Goal: Contribute content: Contribute content

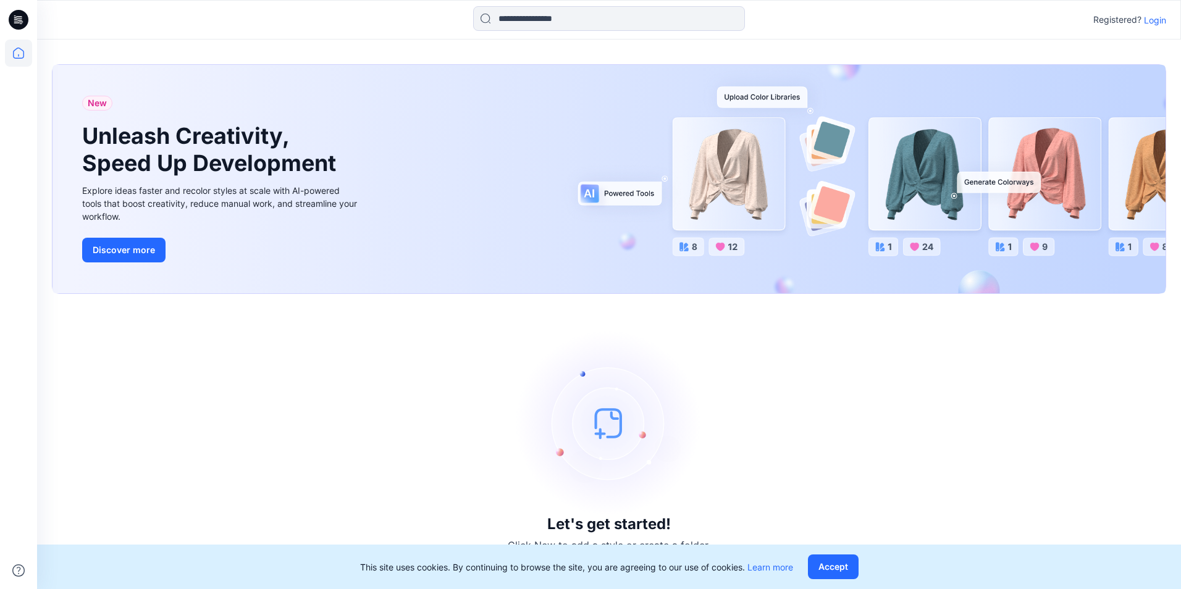
drag, startPoint x: 1175, startPoint y: 25, endPoint x: 1161, endPoint y: 23, distance: 14.3
click at [1171, 25] on div "Registered? Login" at bounding box center [608, 19] width 1143 height 27
click at [1160, 23] on p "Login" at bounding box center [1155, 20] width 22 height 13
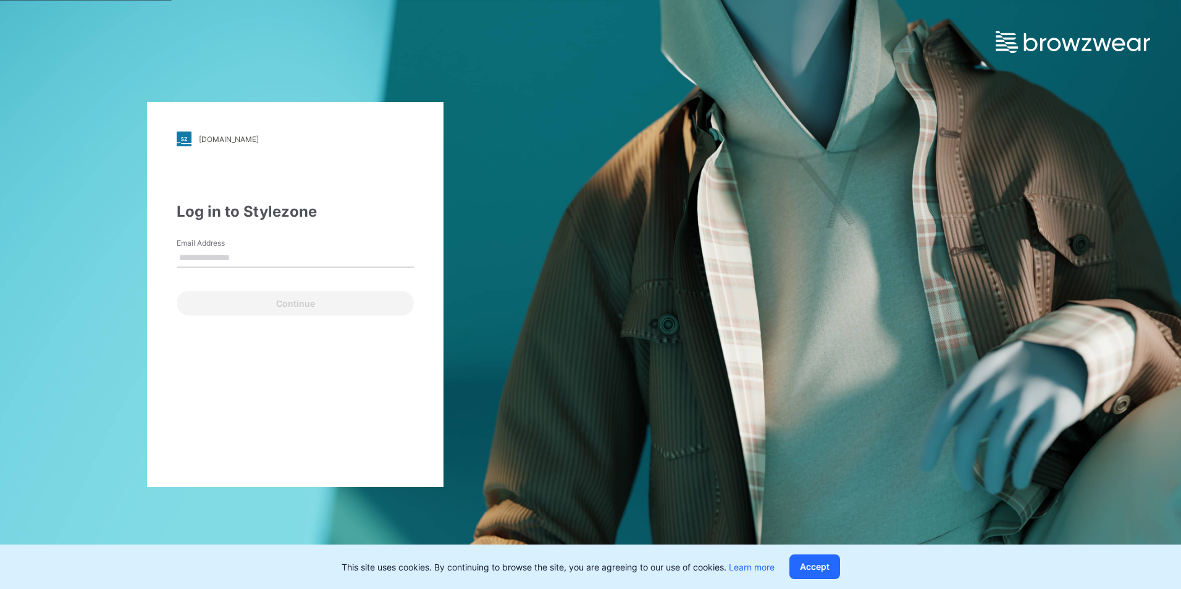
click at [217, 264] on input "Email Address" at bounding box center [295, 258] width 237 height 19
click at [209, 259] on input "Email Address" at bounding box center [295, 258] width 237 height 19
type input "**********"
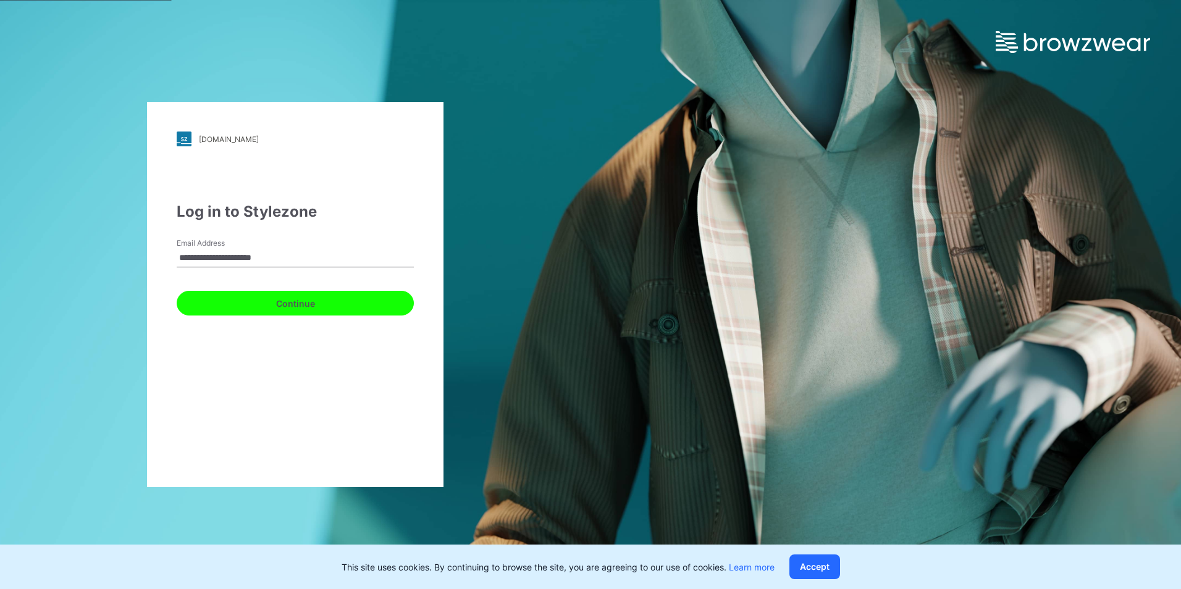
click at [292, 309] on button "Continue" at bounding box center [295, 303] width 237 height 25
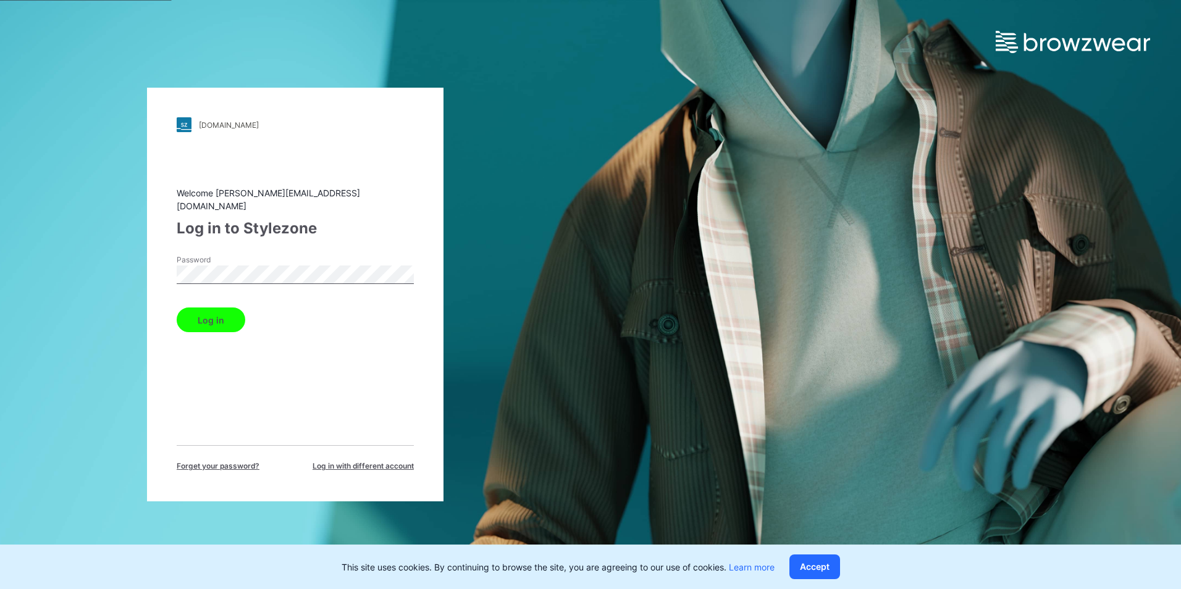
click at [192, 308] on button "Log in" at bounding box center [211, 320] width 69 height 25
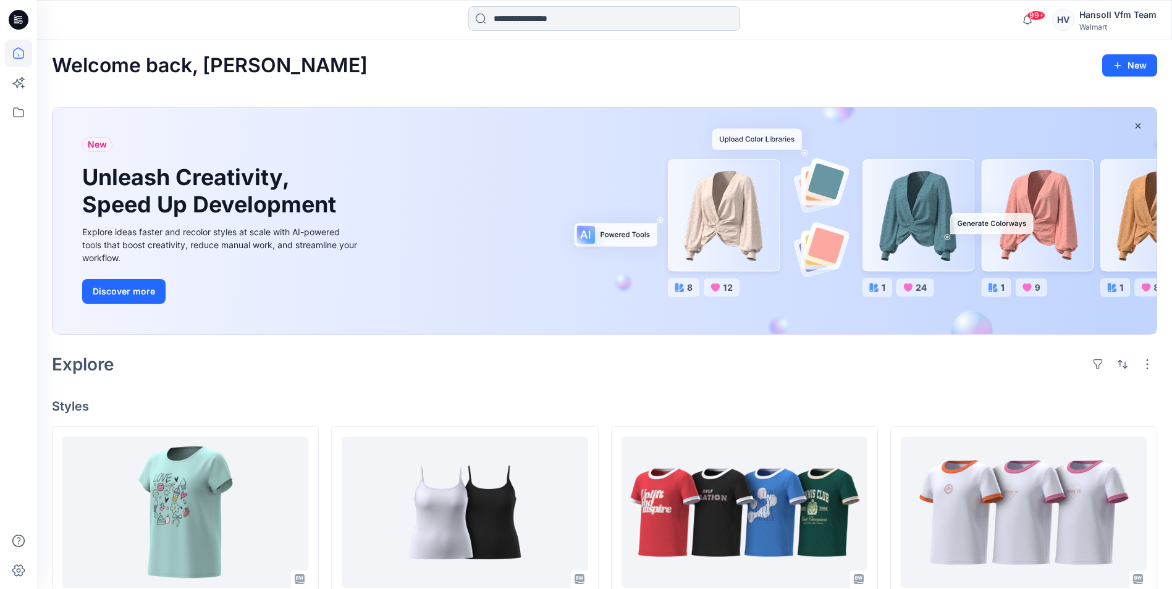
click at [562, 14] on input at bounding box center [604, 18] width 272 height 25
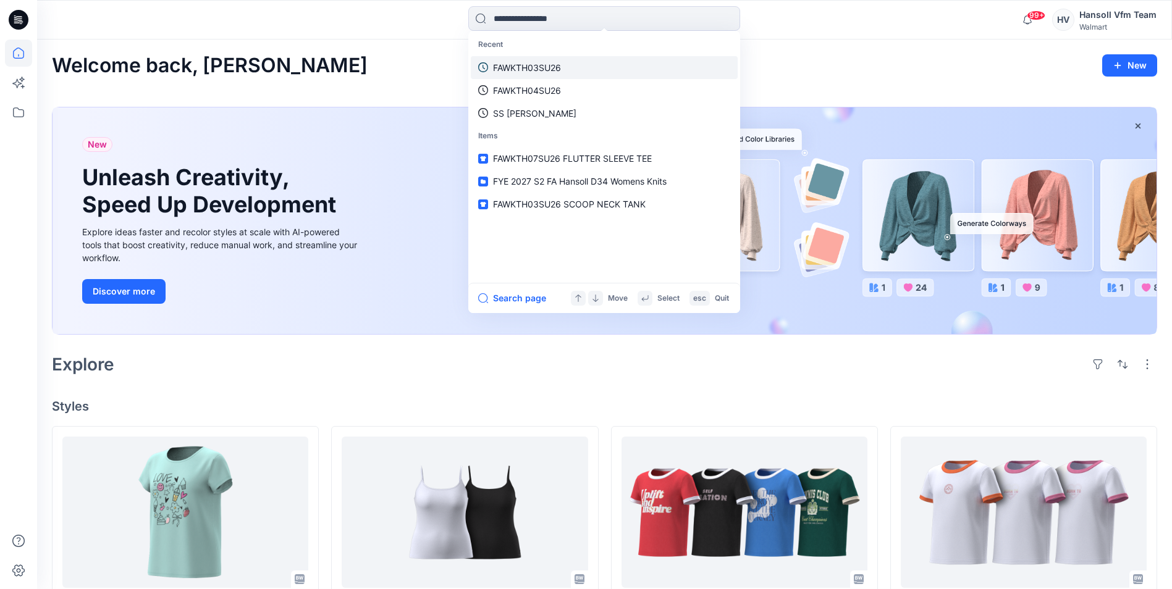
click at [566, 65] on link "FAWKTH03SU26" at bounding box center [604, 67] width 267 height 23
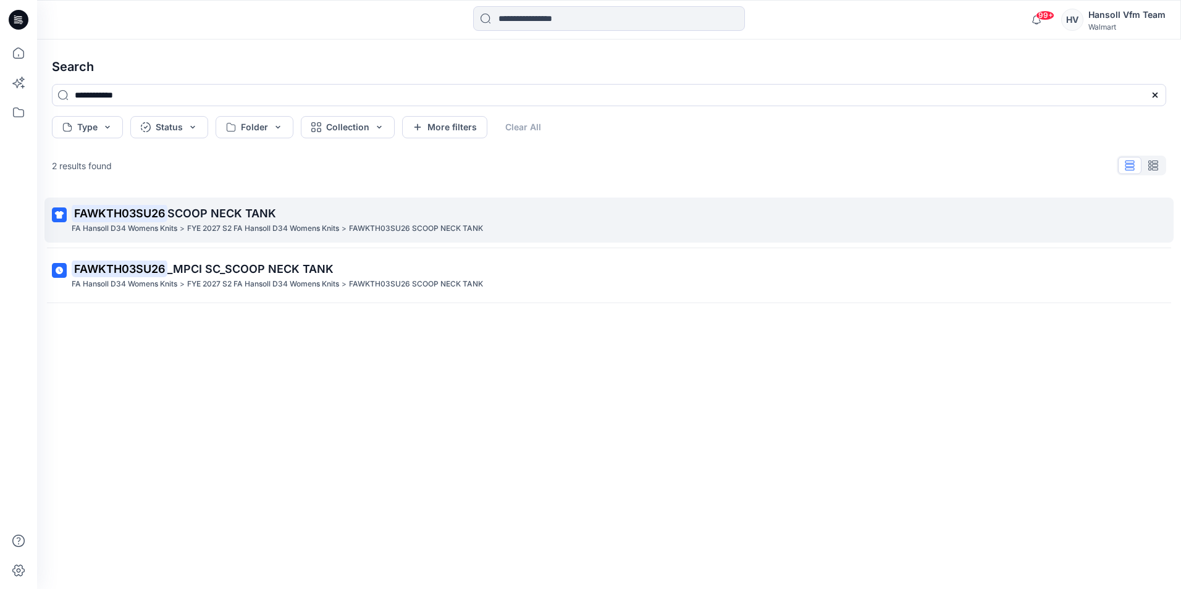
click at [208, 215] on span "SCOOP NECK TANK" at bounding box center [221, 213] width 109 height 13
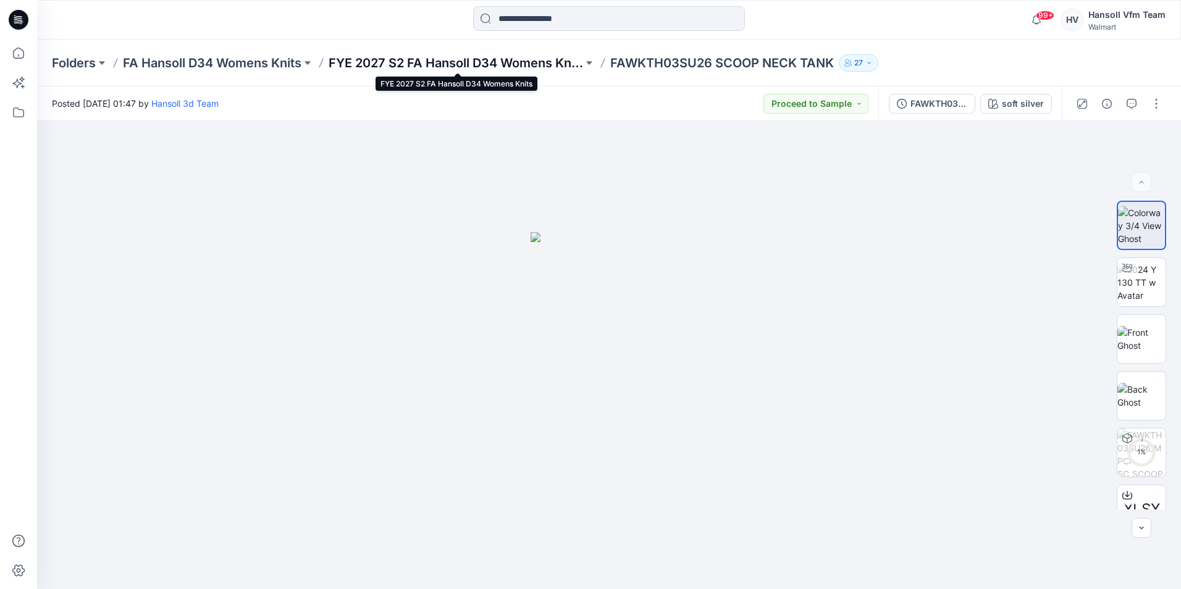
click at [337, 67] on p "FYE 2027 S2 FA Hansoll D34 Womens Knits" at bounding box center [456, 62] width 255 height 17
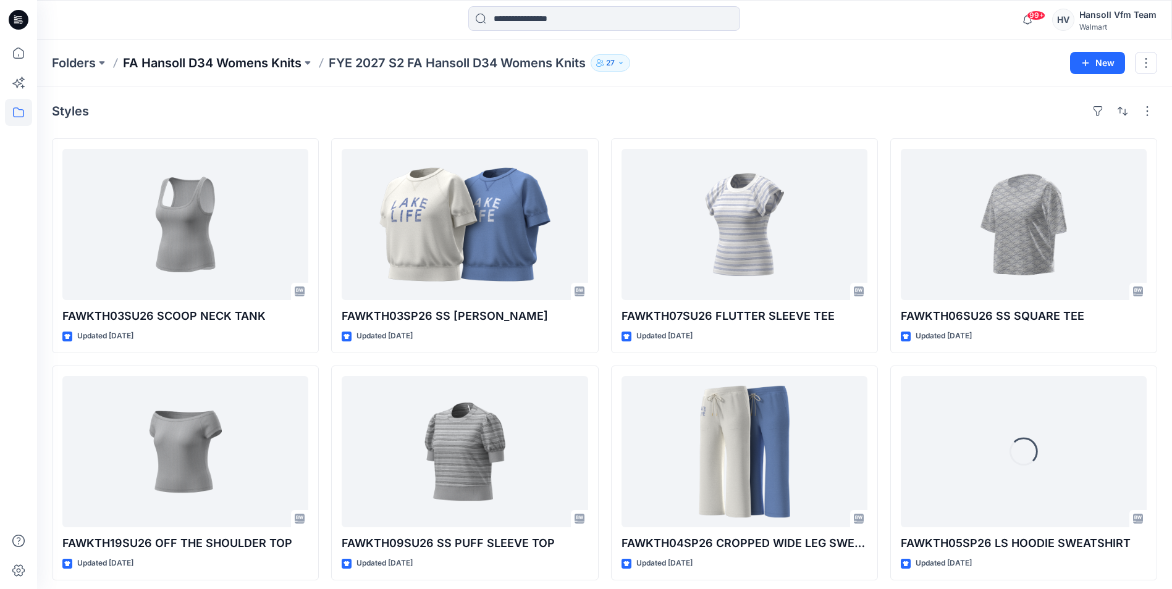
click at [246, 65] on p "FA Hansoll D34 Womens Knits" at bounding box center [212, 62] width 179 height 17
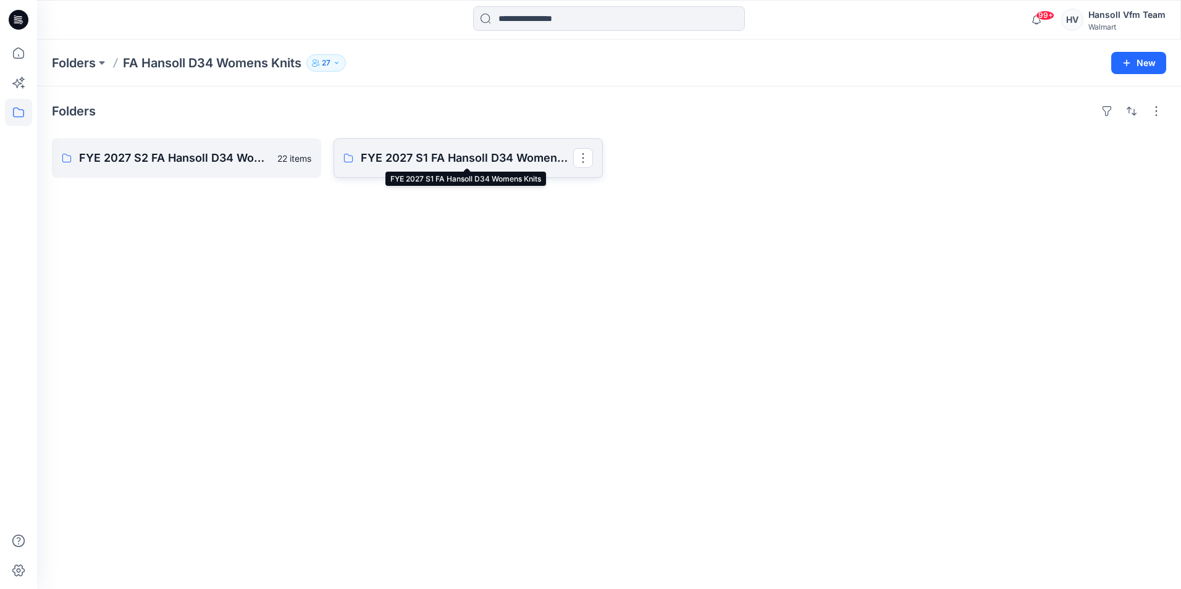
click at [439, 152] on p "FYE 2027 S1 FA Hansoll D34 Womens Knits" at bounding box center [467, 157] width 213 height 17
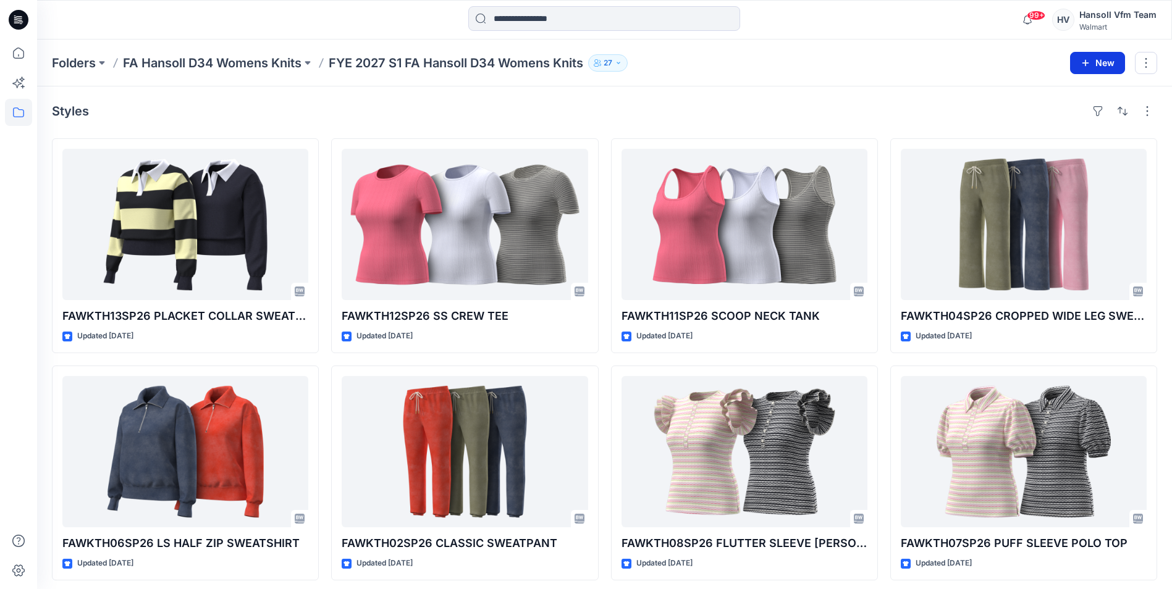
click at [1096, 59] on button "New" at bounding box center [1097, 63] width 55 height 22
click at [1054, 98] on p "New Style" at bounding box center [1058, 93] width 41 height 15
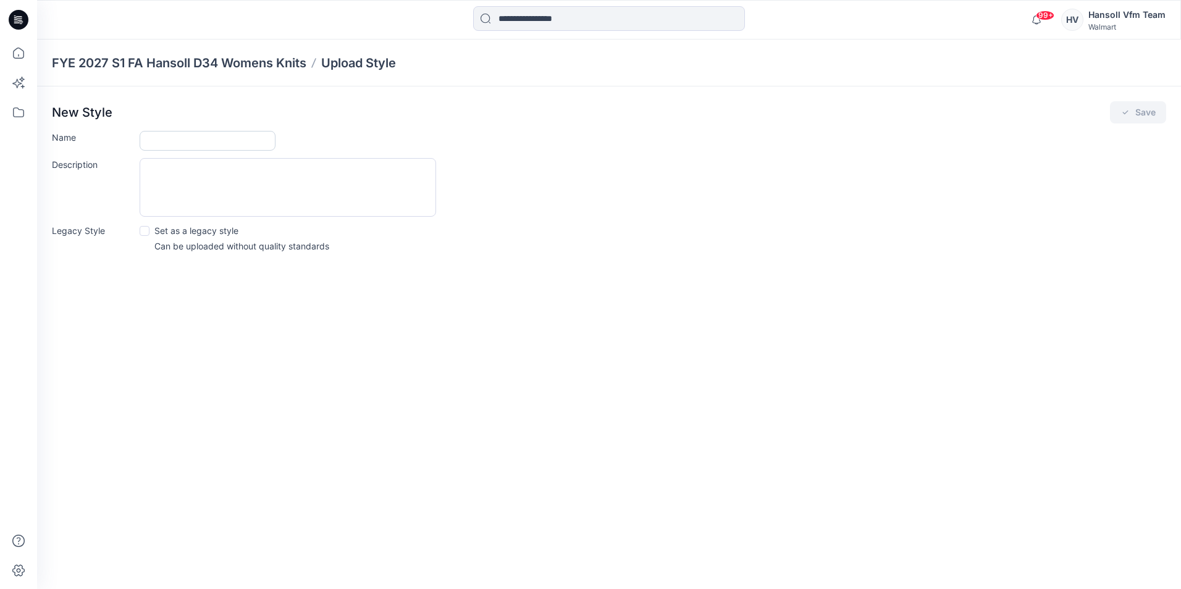
click at [188, 139] on input "Name" at bounding box center [208, 141] width 136 height 20
paste input "**********"
type input "**********"
click at [200, 168] on textarea "Description" at bounding box center [288, 187] width 297 height 59
click at [210, 190] on textarea "Description" at bounding box center [288, 187] width 297 height 59
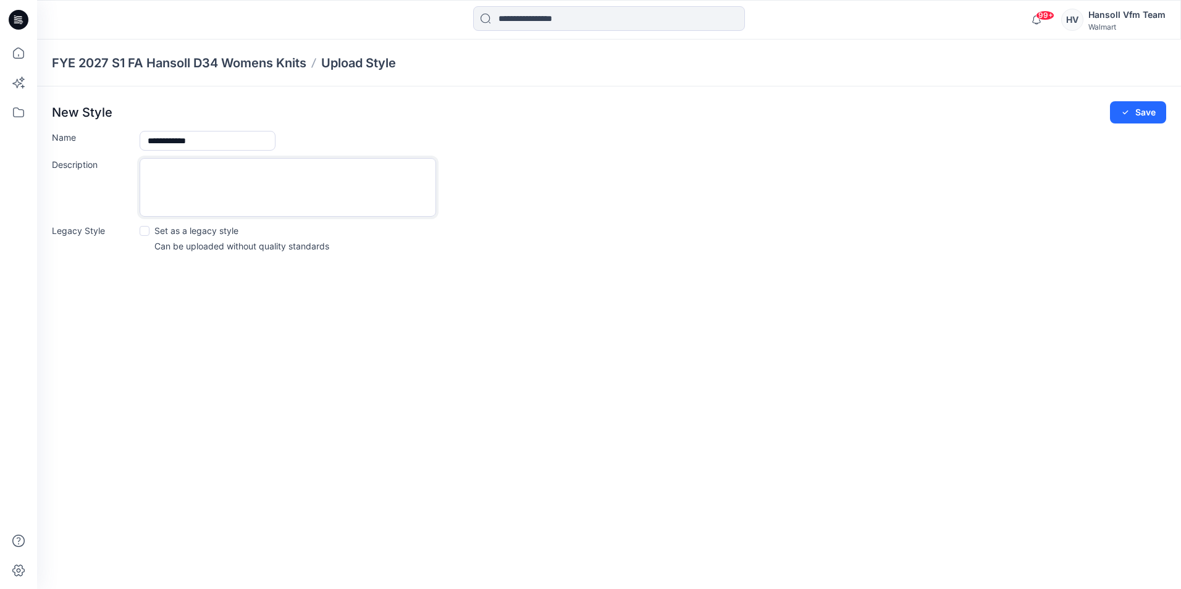
click at [262, 190] on textarea "Description" at bounding box center [288, 187] width 297 height 59
paste textarea "**********"
type textarea "**********"
click at [1135, 114] on button "Save" at bounding box center [1138, 112] width 56 height 22
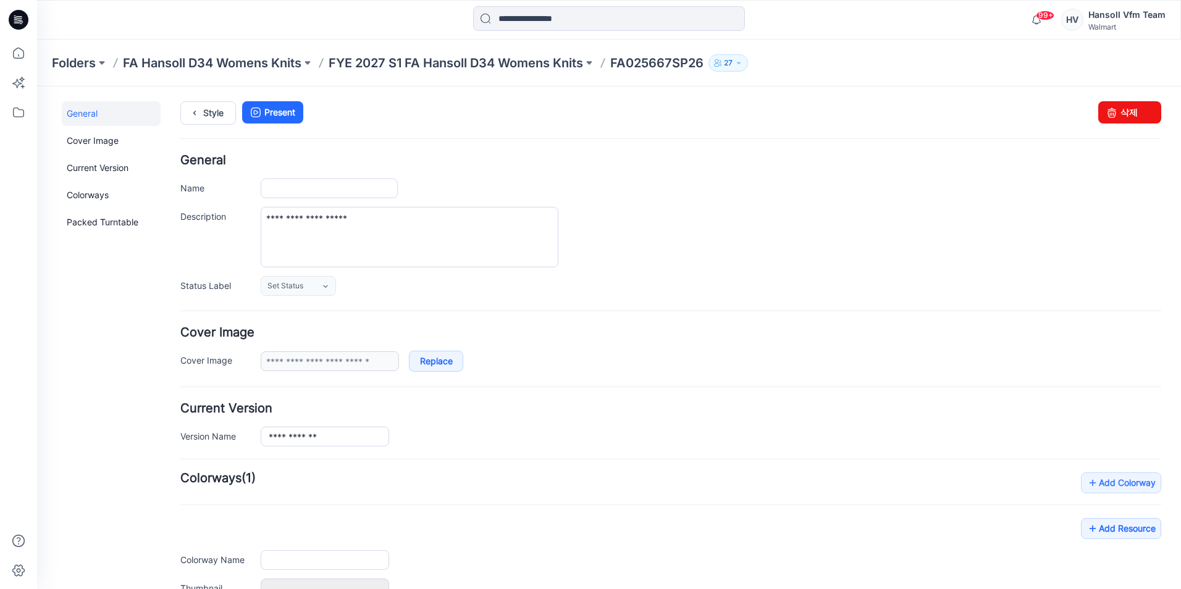
type input "**********"
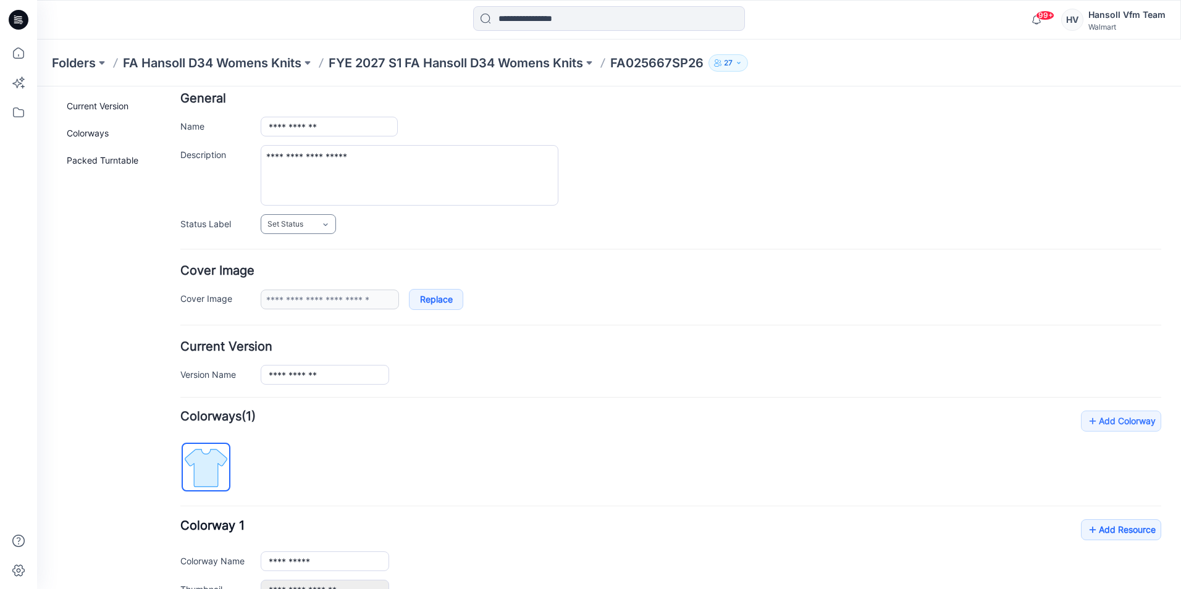
click at [288, 219] on span "Set Status" at bounding box center [285, 224] width 36 height 12
click at [455, 250] on hr at bounding box center [670, 249] width 981 height 1
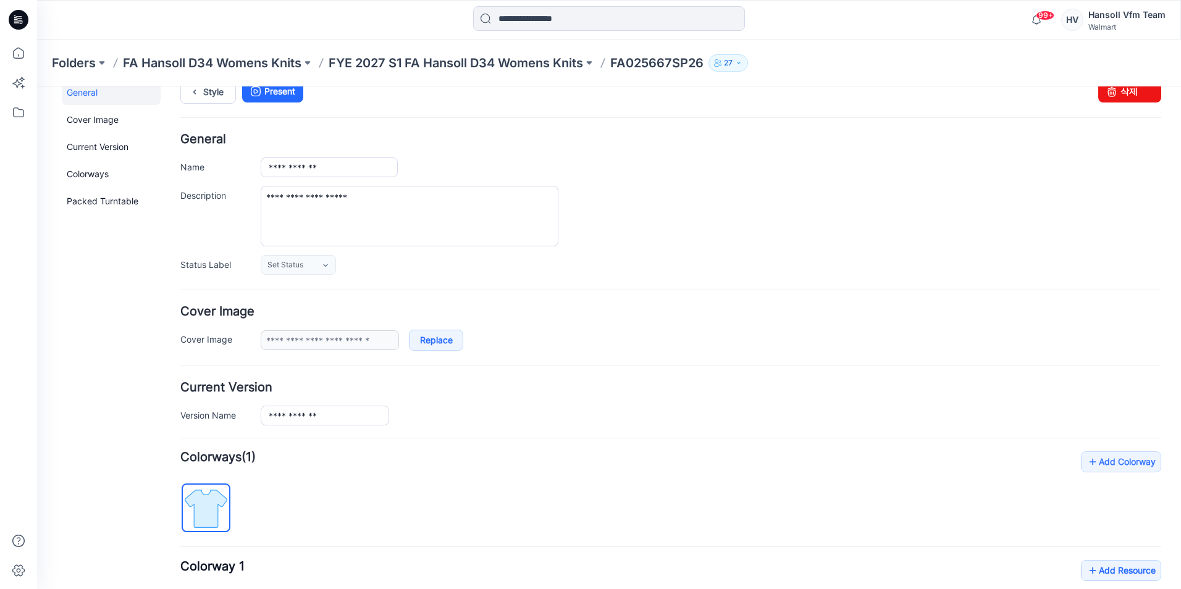
scroll to position [0, 0]
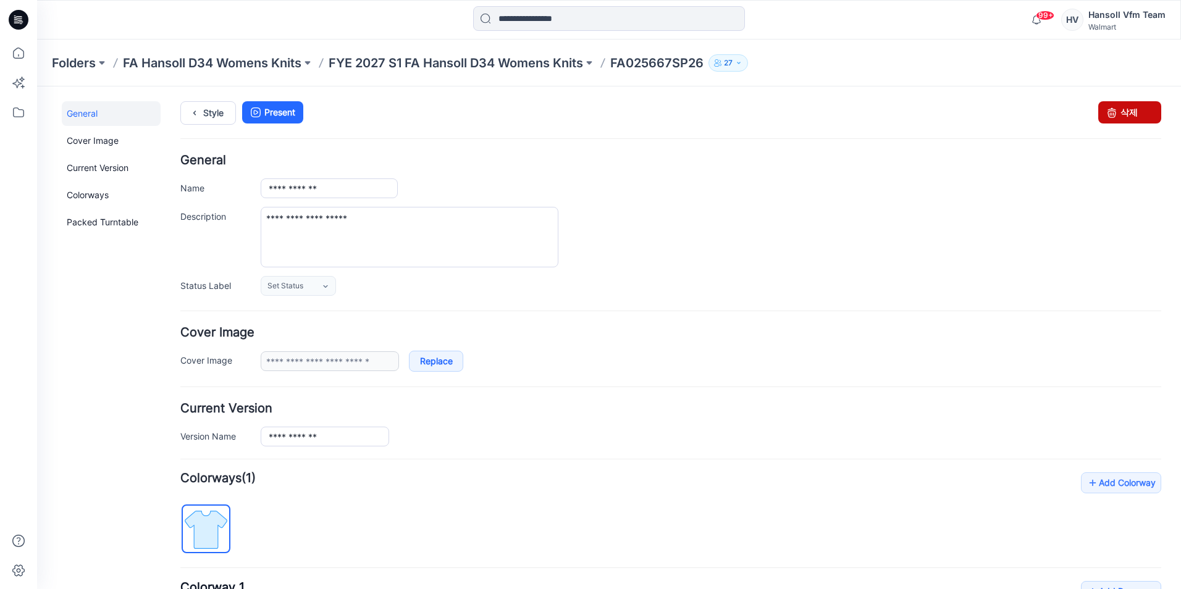
click at [1104, 116] on icon at bounding box center [1111, 112] width 17 height 22
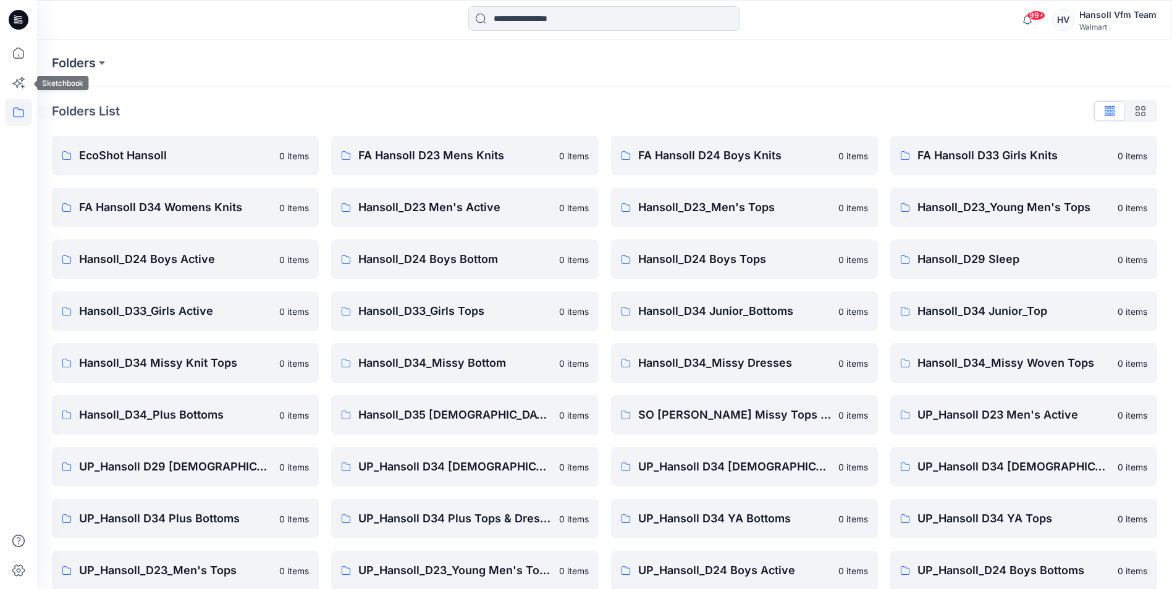
click at [11, 125] on icon at bounding box center [18, 112] width 27 height 27
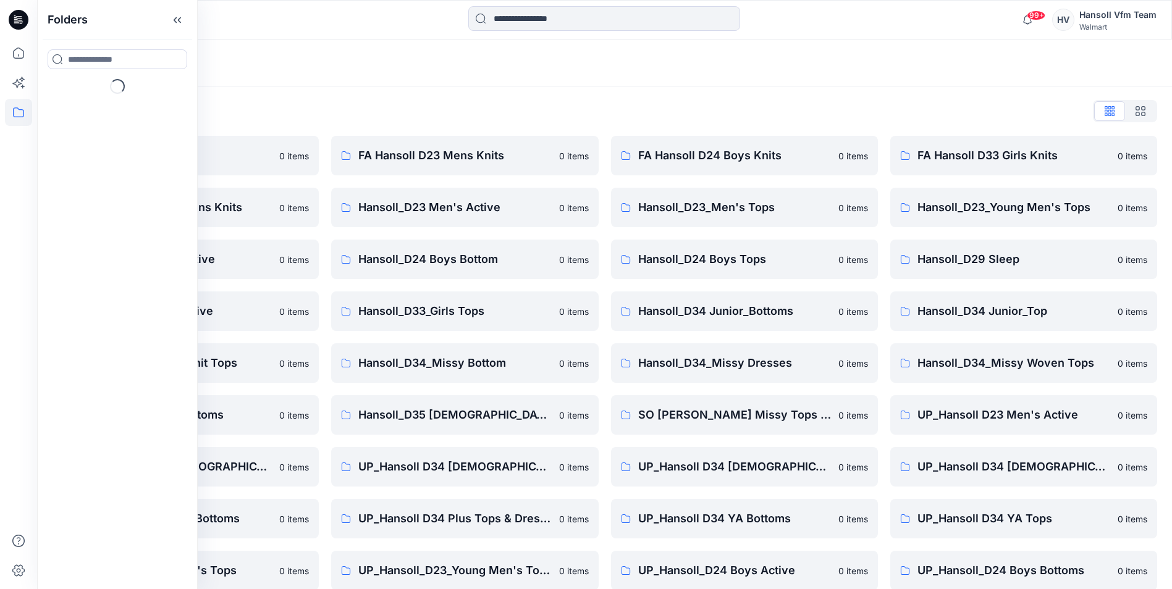
click at [271, 105] on div "Folders List" at bounding box center [604, 111] width 1105 height 20
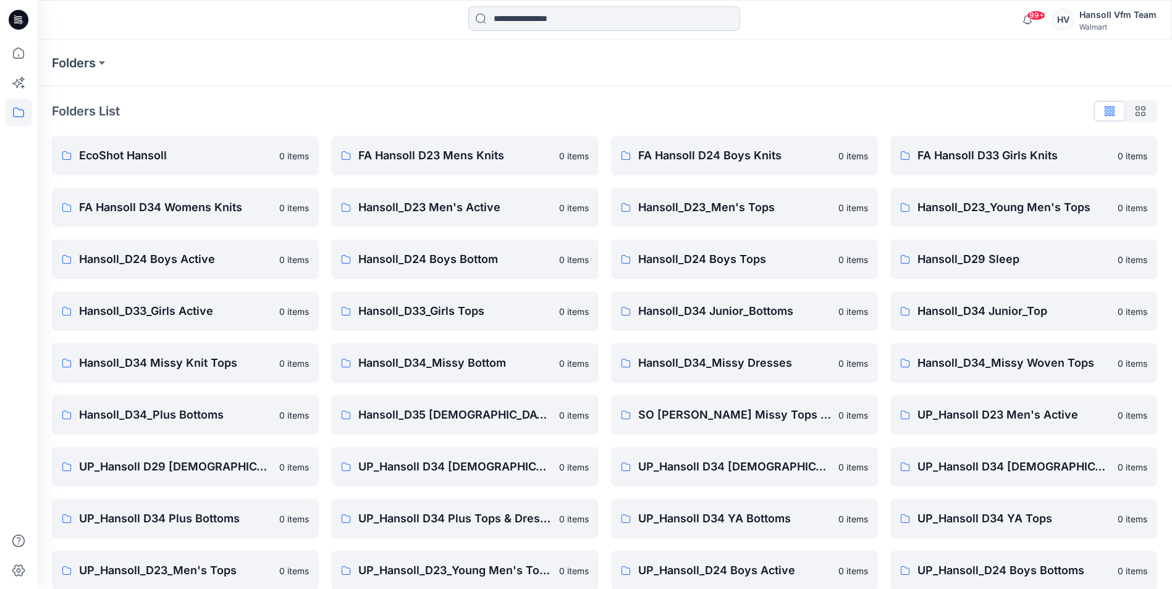
click at [588, 20] on input at bounding box center [604, 18] width 272 height 25
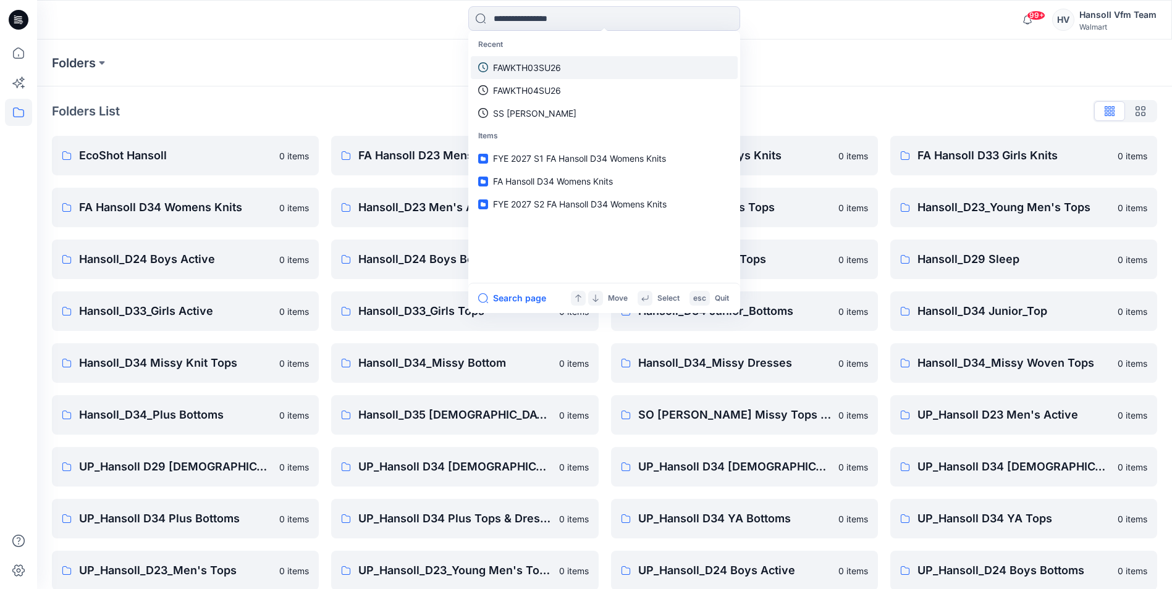
click at [524, 63] on p "FAWKTH03SU26" at bounding box center [527, 67] width 68 height 13
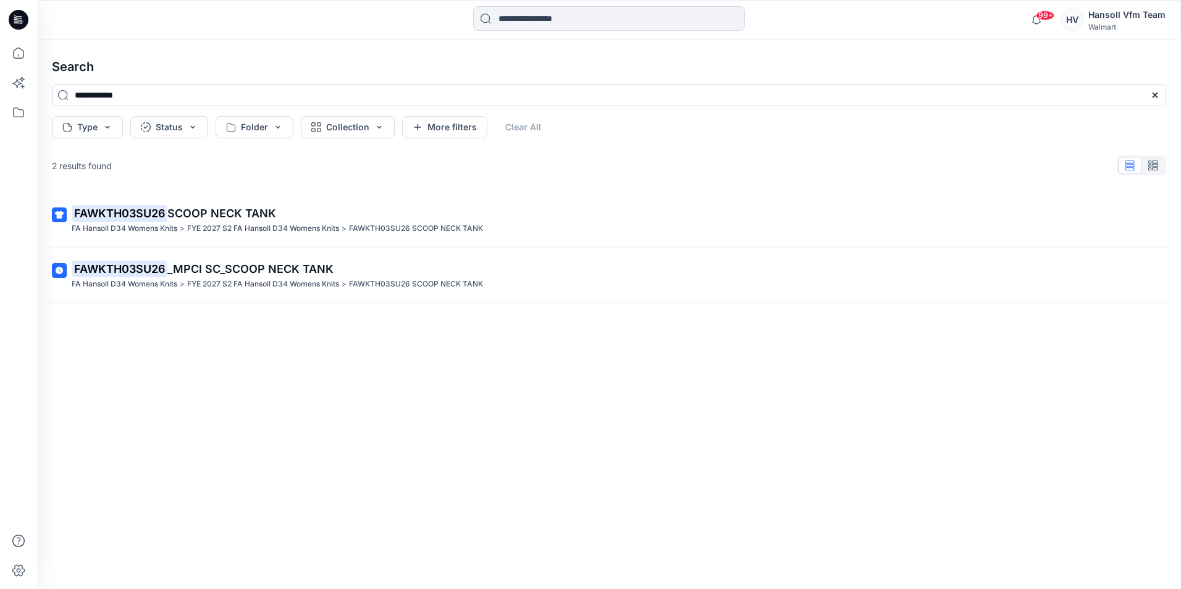
click at [221, 203] on link "FAWKTH03SU26 SCOOP NECK TANK FA Hansoll D34 Womens Knits > FYE 2027 S2 FA Hanso…" at bounding box center [608, 220] width 1129 height 45
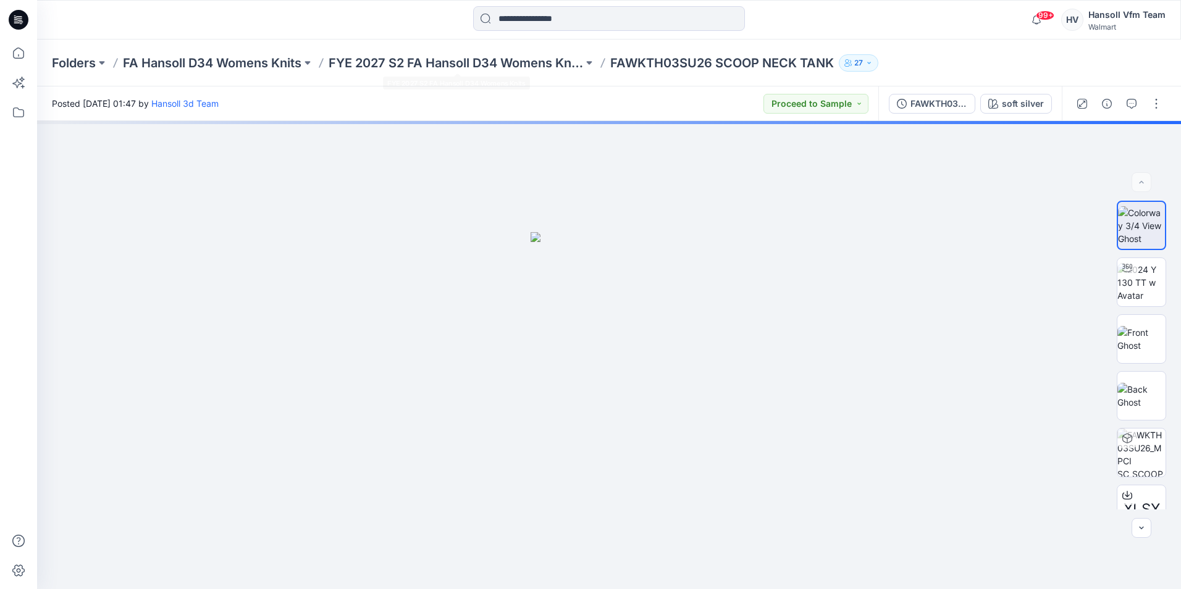
click at [355, 50] on div "Folders FA Hansoll D34 Womens Knits FYE 2027 S2 FA Hansoll D34 Womens Knits FAW…" at bounding box center [609, 63] width 1144 height 47
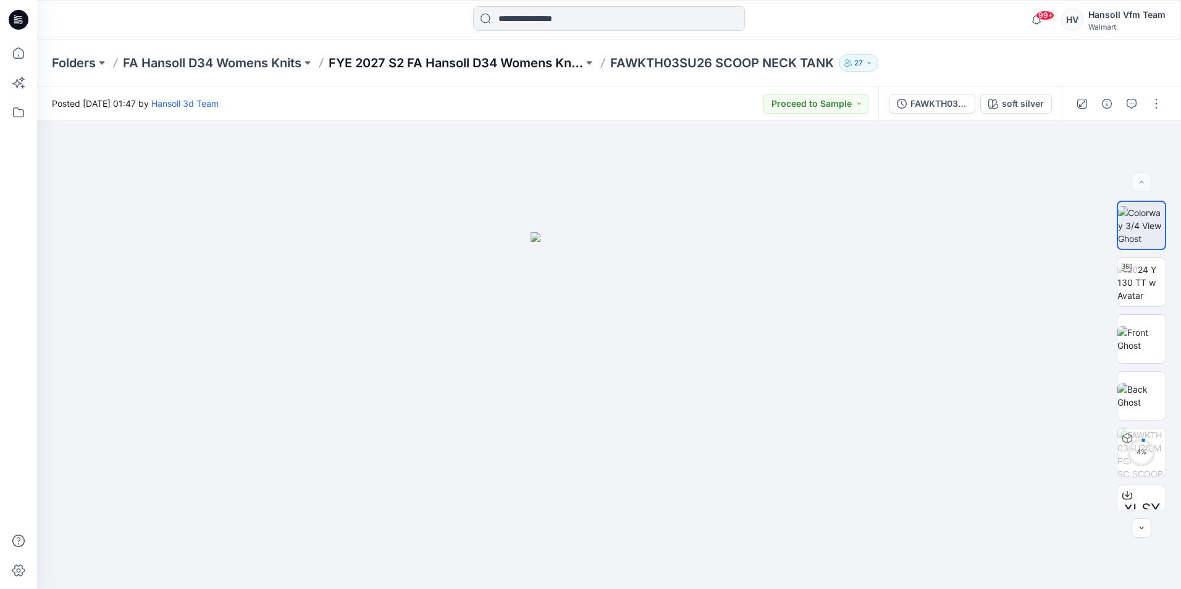
click at [360, 69] on p "FYE 2027 S2 FA Hansoll D34 Womens Knits" at bounding box center [456, 62] width 255 height 17
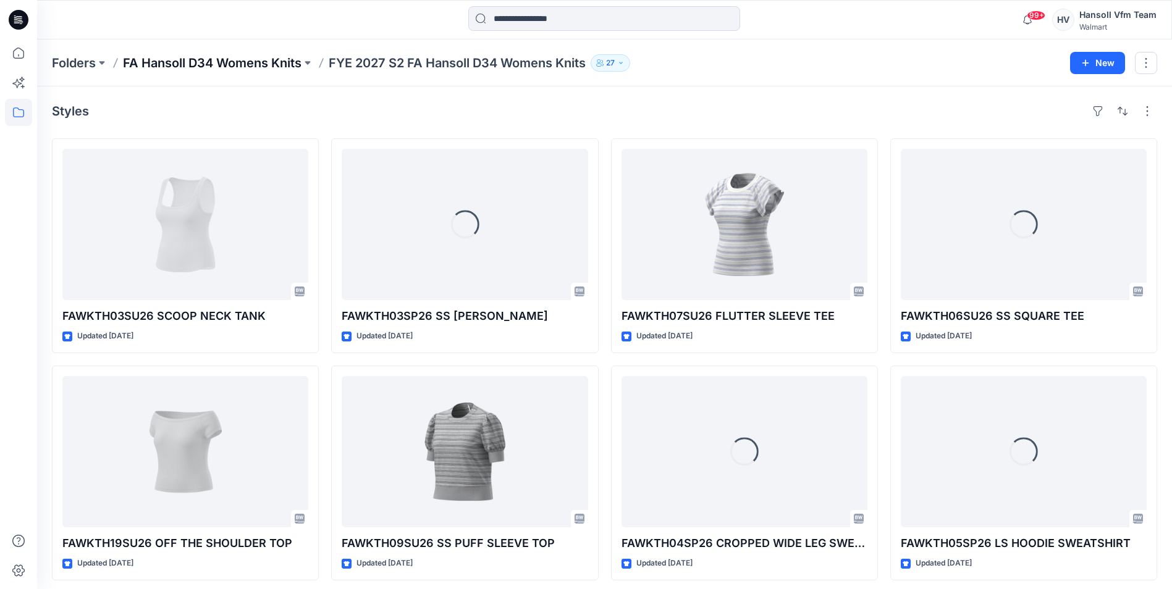
click at [276, 59] on p "FA Hansoll D34 Womens Knits" at bounding box center [212, 62] width 179 height 17
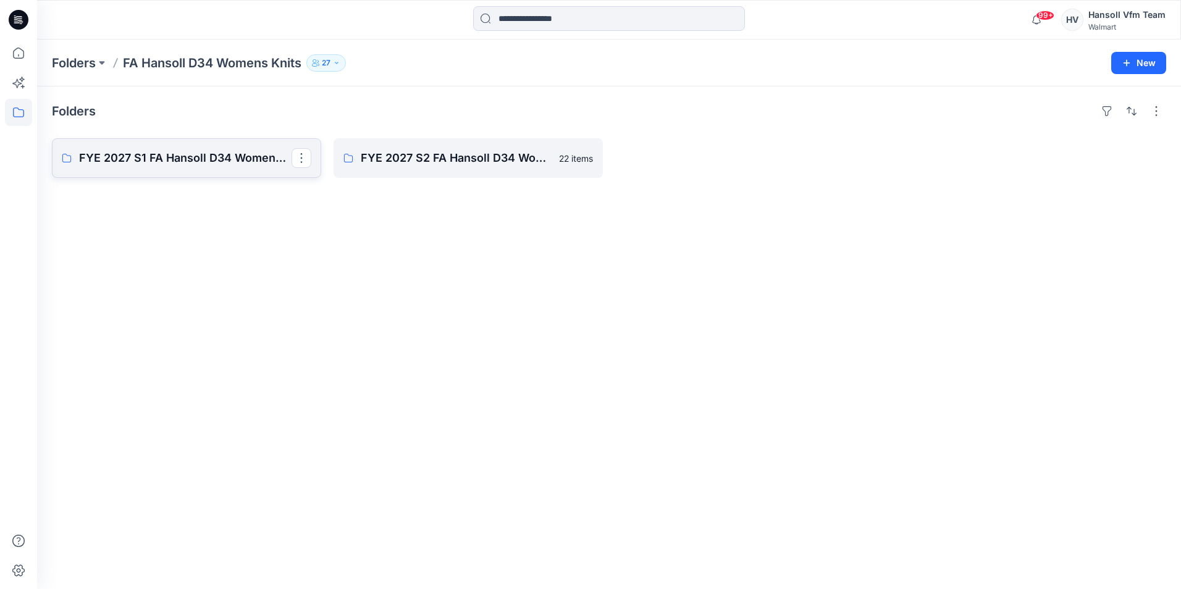
click at [221, 161] on p "FYE 2027 S1 FA Hansoll D34 Womens Knits" at bounding box center [185, 157] width 213 height 17
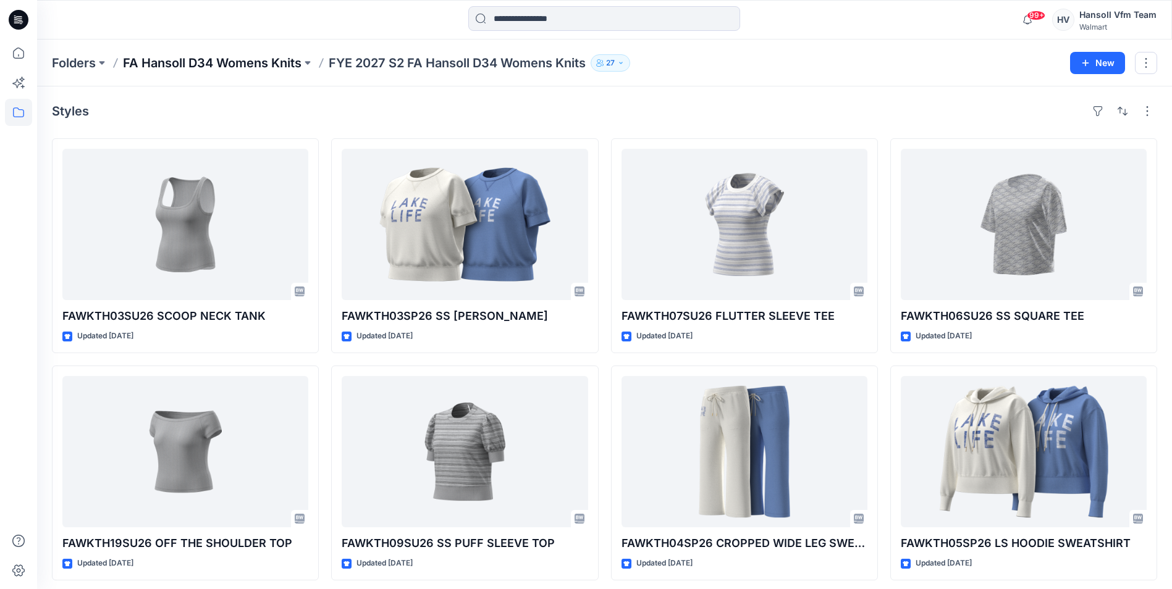
click at [258, 65] on p "FA Hansoll D34 Womens Knits" at bounding box center [212, 62] width 179 height 17
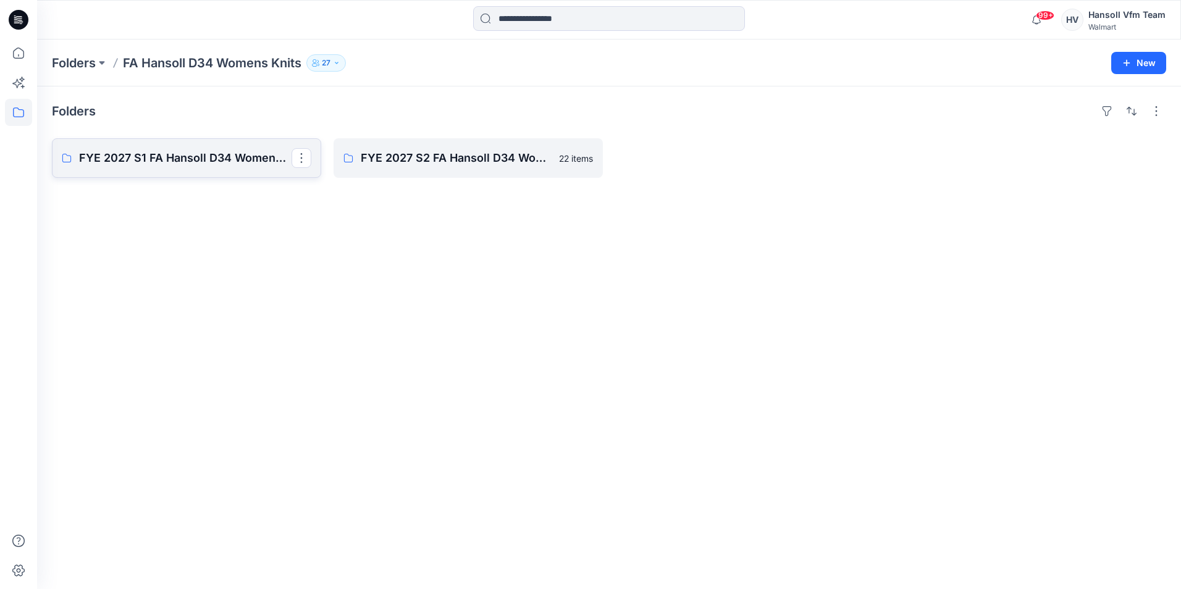
click at [124, 158] on p "FYE 2027 S1 FA Hansoll D34 Womens Knits" at bounding box center [185, 157] width 213 height 17
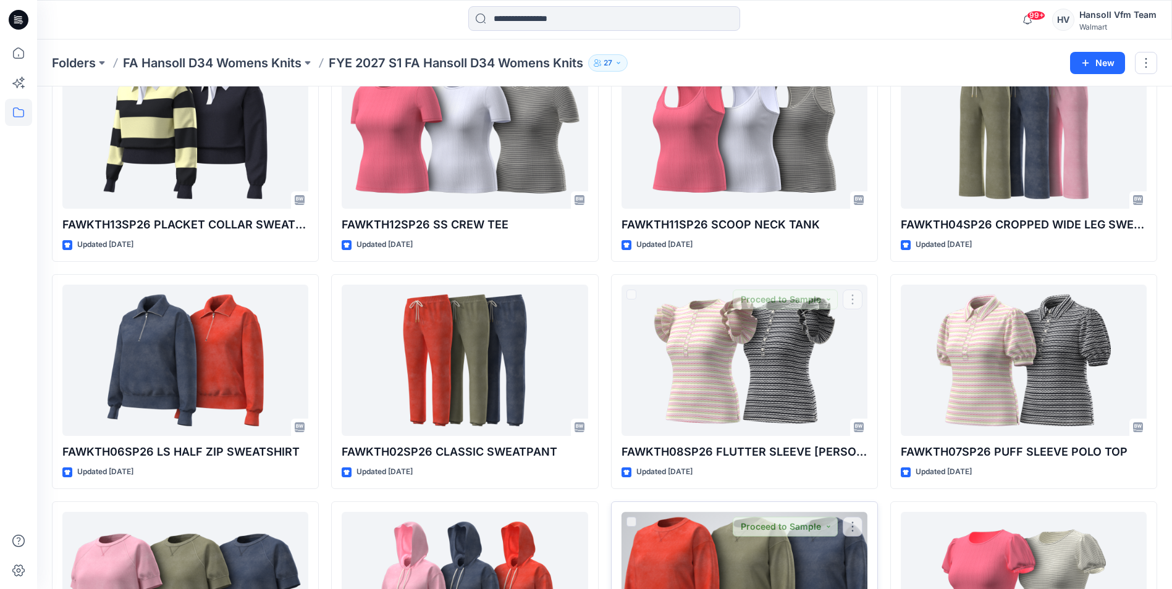
scroll to position [247, 0]
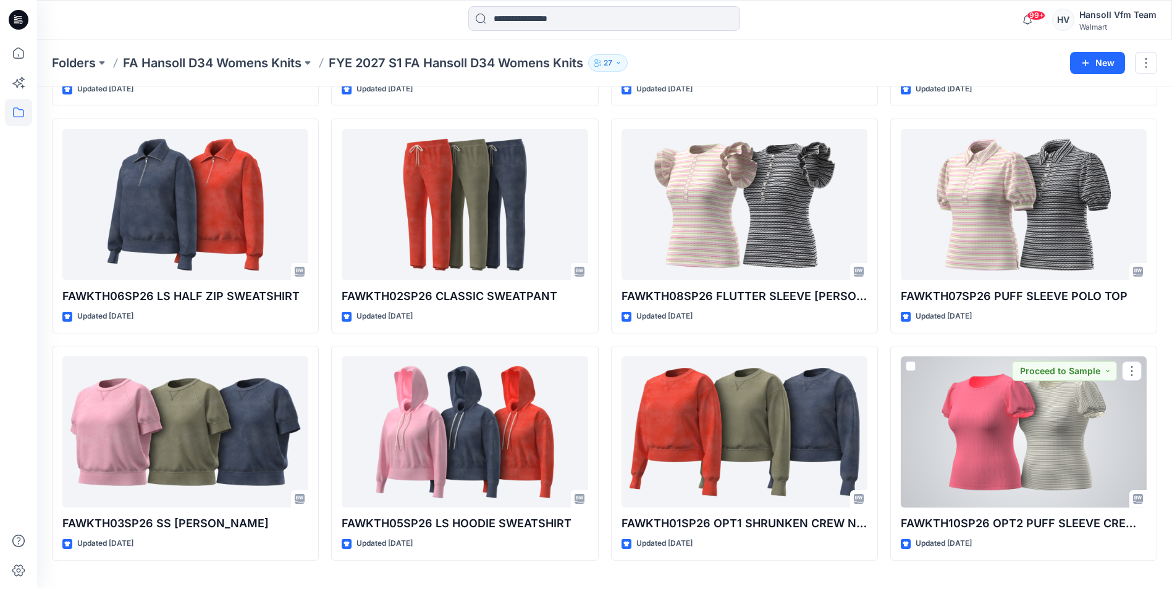
click at [982, 429] on div at bounding box center [1024, 431] width 246 height 151
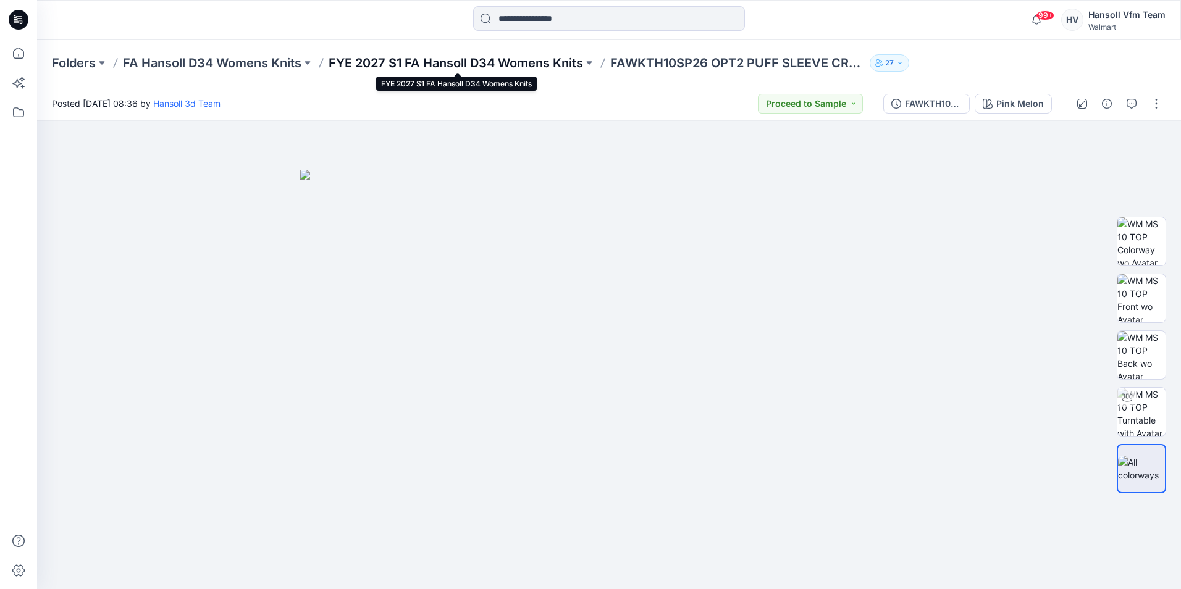
click at [524, 64] on p "FYE 2027 S1 FA Hansoll D34 Womens Knits" at bounding box center [456, 62] width 255 height 17
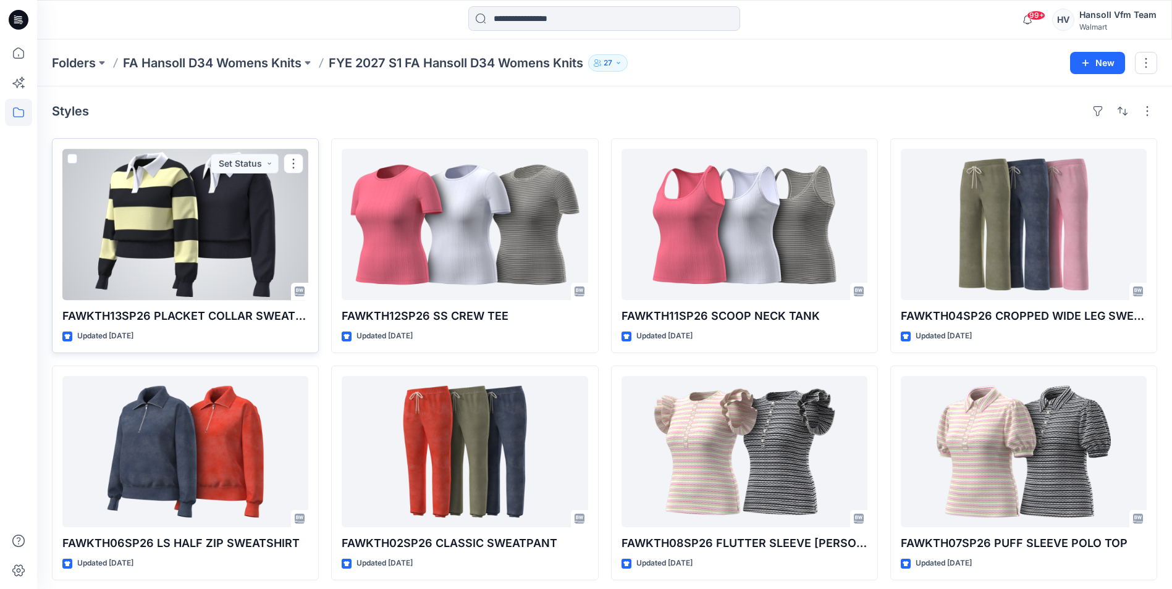
click at [204, 251] on div at bounding box center [185, 224] width 246 height 151
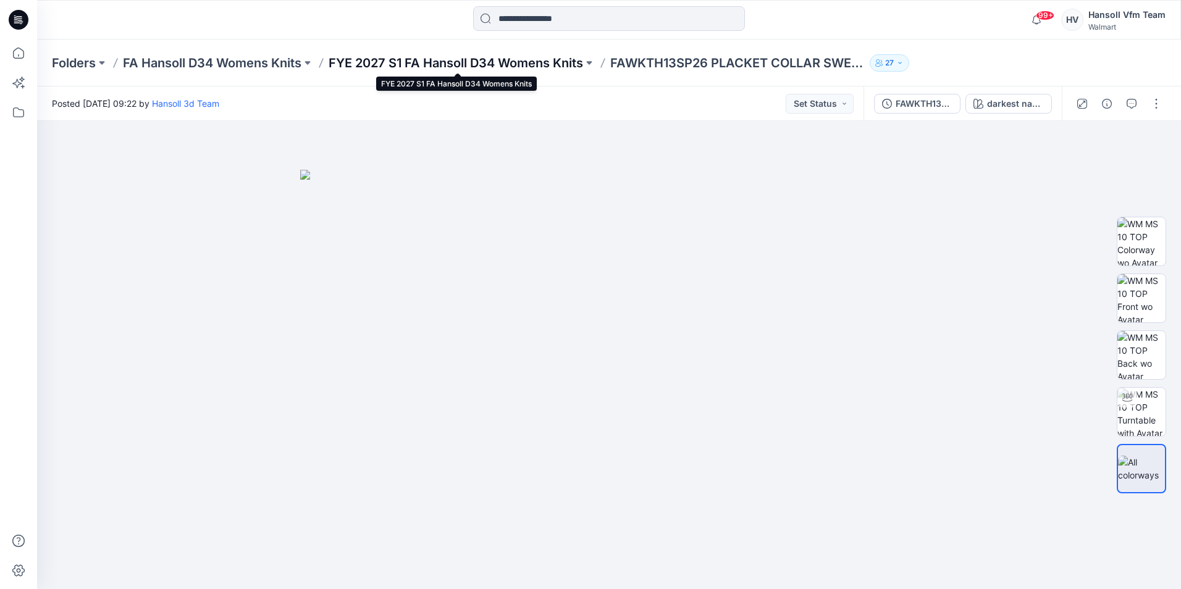
click at [523, 67] on p "FYE 2027 S1 FA Hansoll D34 Womens Knits" at bounding box center [456, 62] width 255 height 17
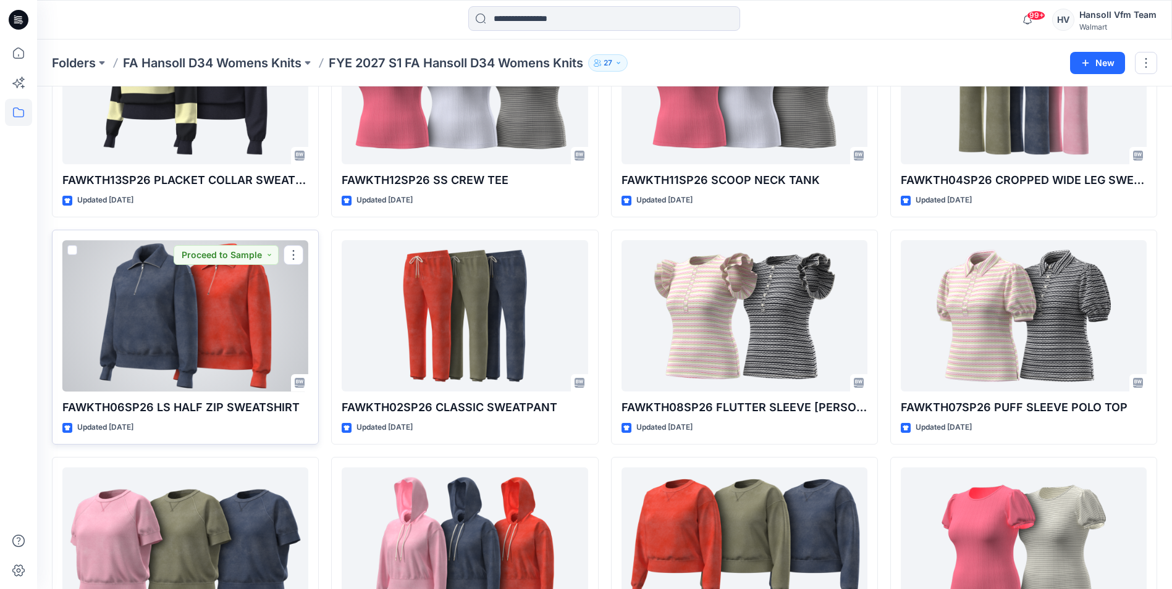
scroll to position [247, 0]
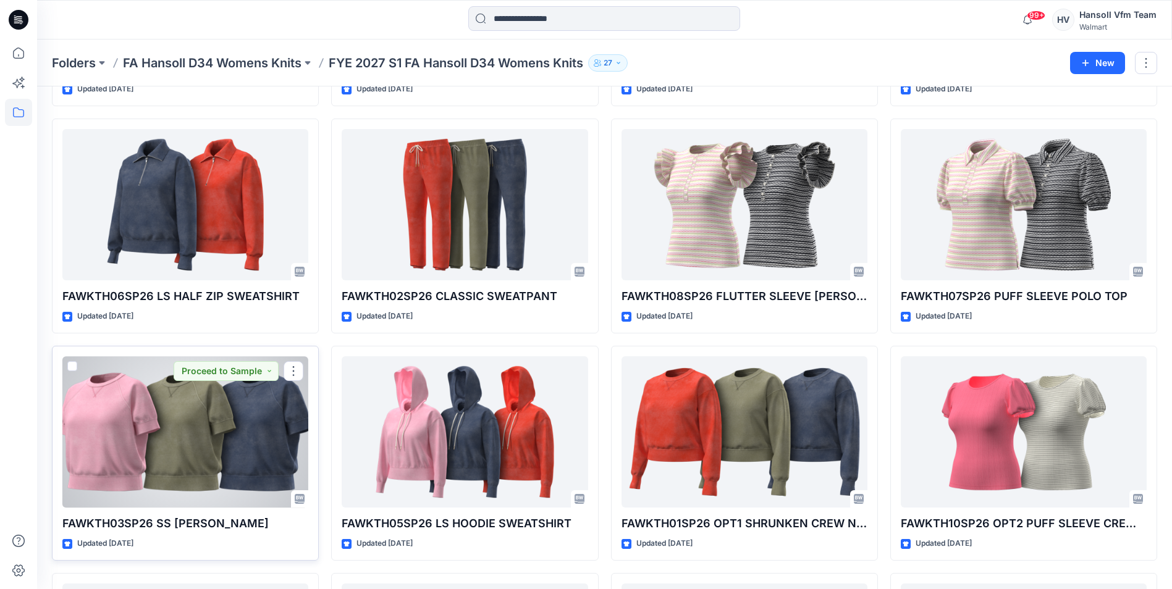
click at [184, 453] on div at bounding box center [185, 431] width 246 height 151
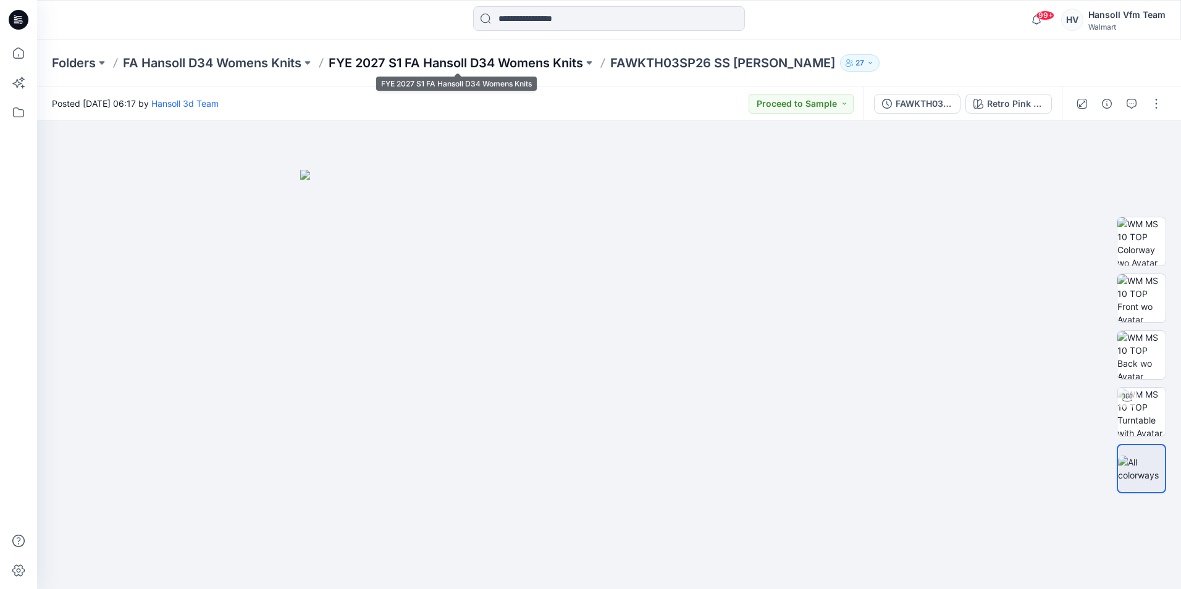
click at [520, 64] on p "FYE 2027 S1 FA Hansoll D34 Womens Knits" at bounding box center [456, 62] width 255 height 17
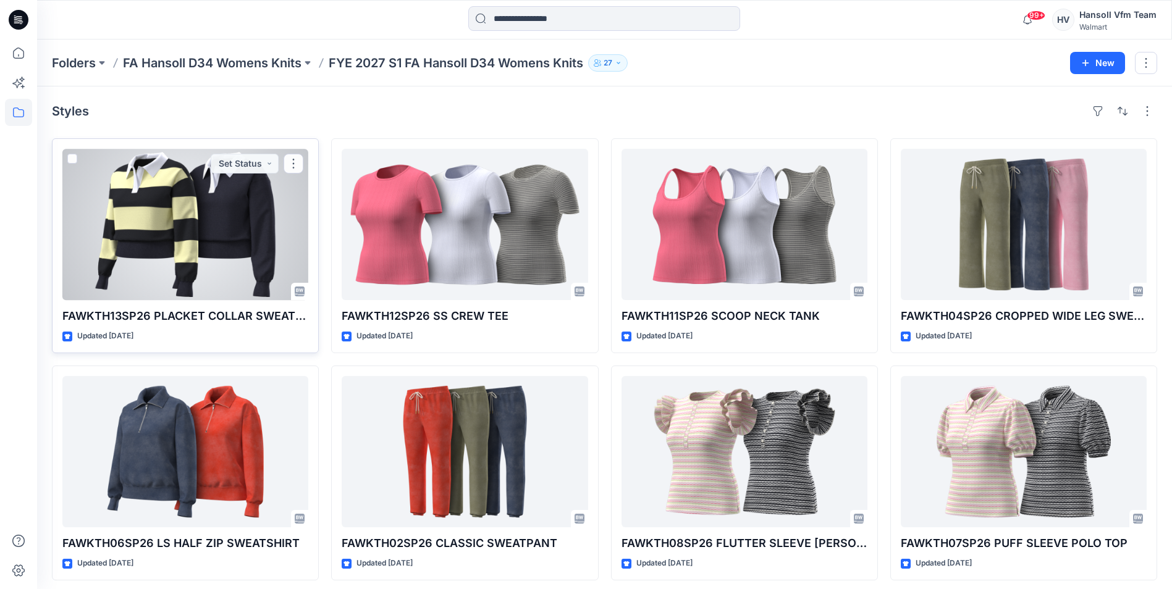
click at [201, 259] on div at bounding box center [185, 224] width 246 height 151
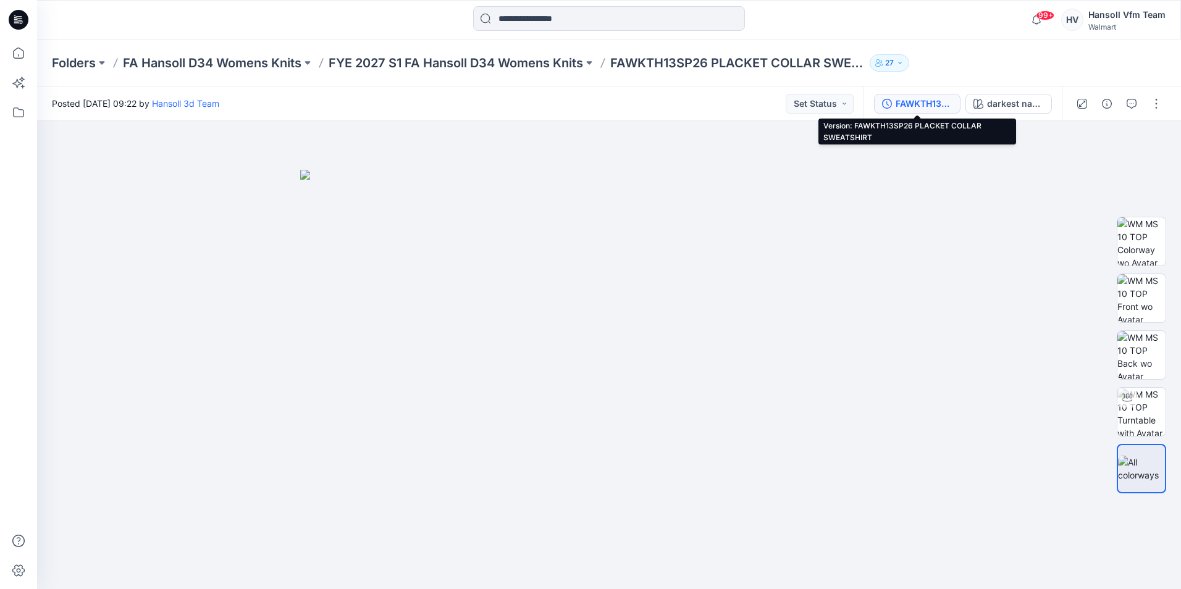
click at [905, 99] on div "FAWKTH13SP26 PLACKET COLLAR SWEATSHIRT" at bounding box center [924, 104] width 57 height 14
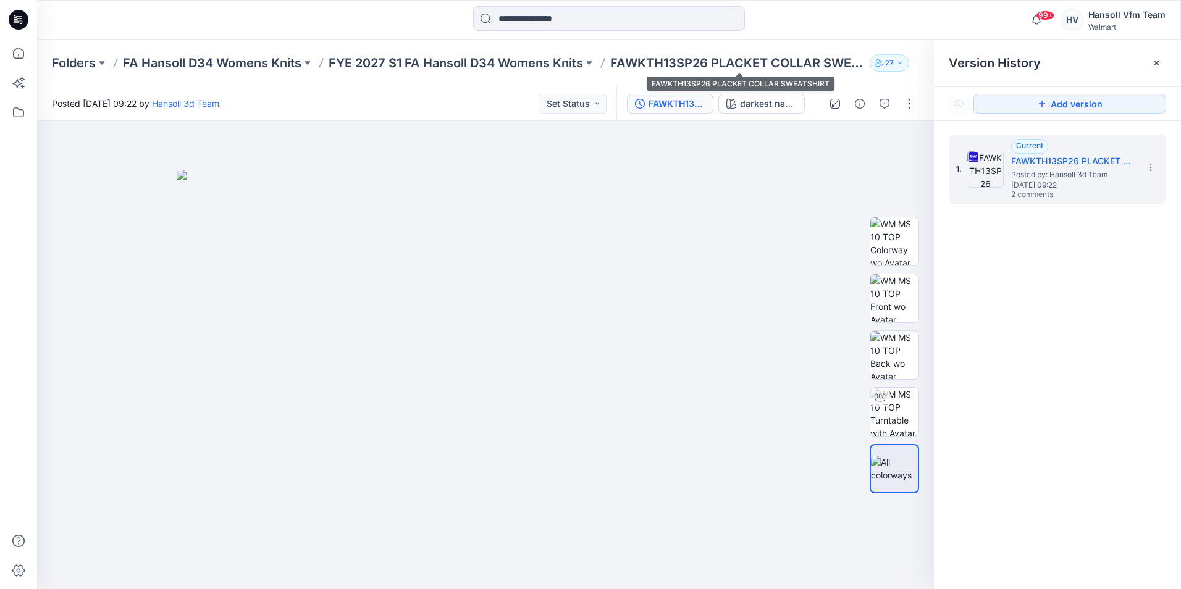
drag, startPoint x: 702, startPoint y: 63, endPoint x: 689, endPoint y: 63, distance: 13.0
click at [703, 63] on p "FAWKTH13SP26 PLACKET COLLAR SWEATSHIRT" at bounding box center [737, 62] width 255 height 17
click at [427, 74] on div "Folders FA Hansoll D34 Womens Knits FYE 2027 S1 FA Hansoll D34 Womens Knits FAW…" at bounding box center [609, 63] width 1144 height 47
click at [427, 65] on p "FYE 2027 S1 FA Hansoll D34 Womens Knits" at bounding box center [456, 62] width 255 height 17
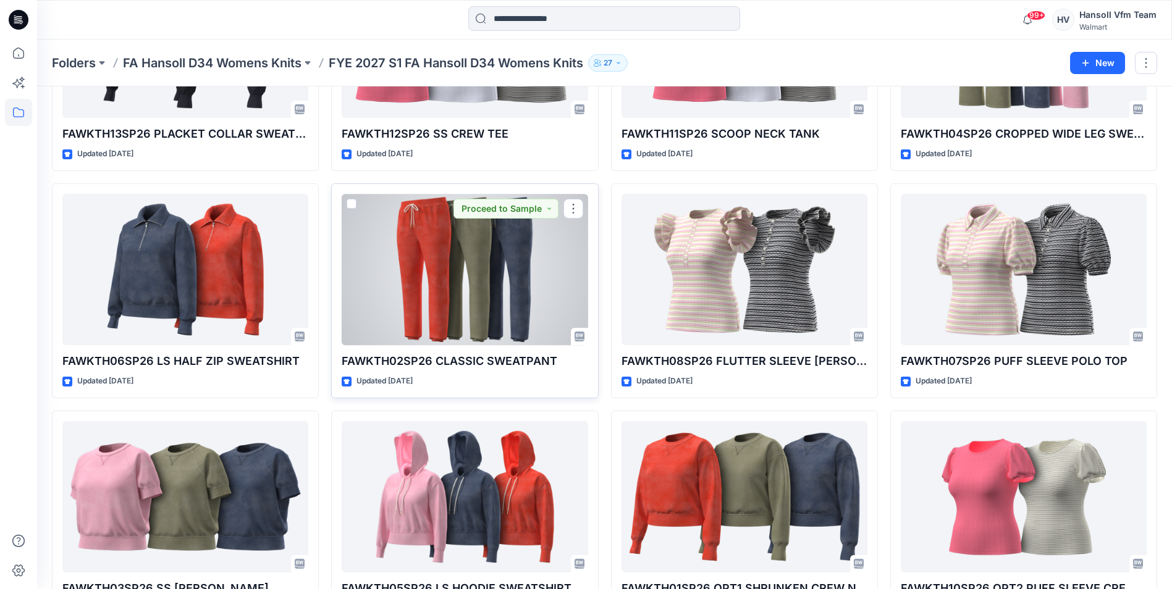
scroll to position [185, 0]
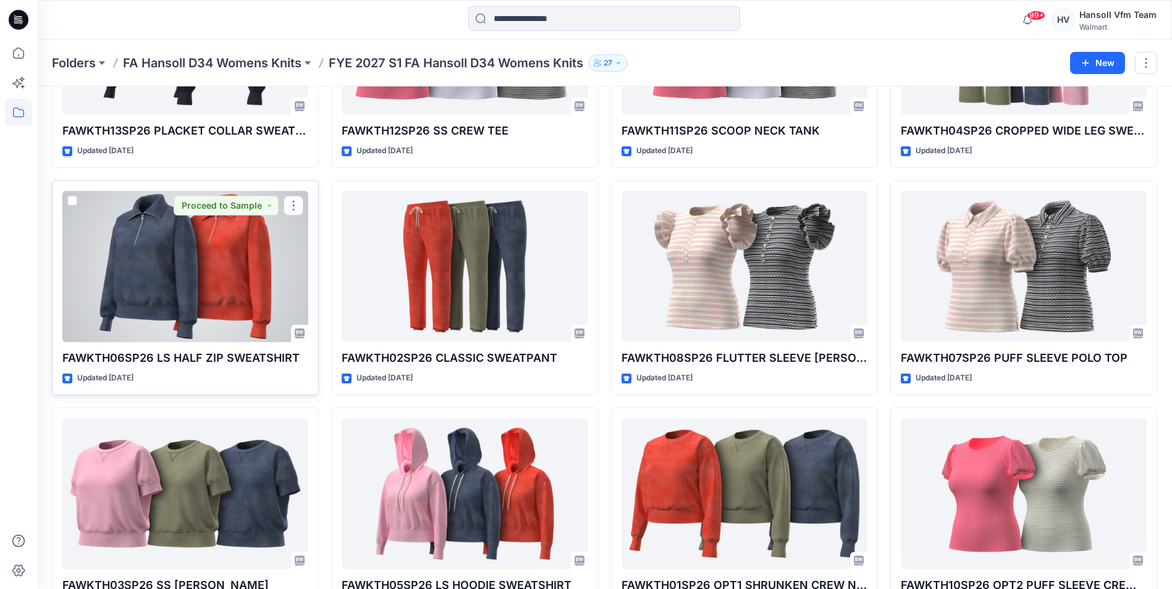
click at [161, 293] on div at bounding box center [185, 266] width 246 height 151
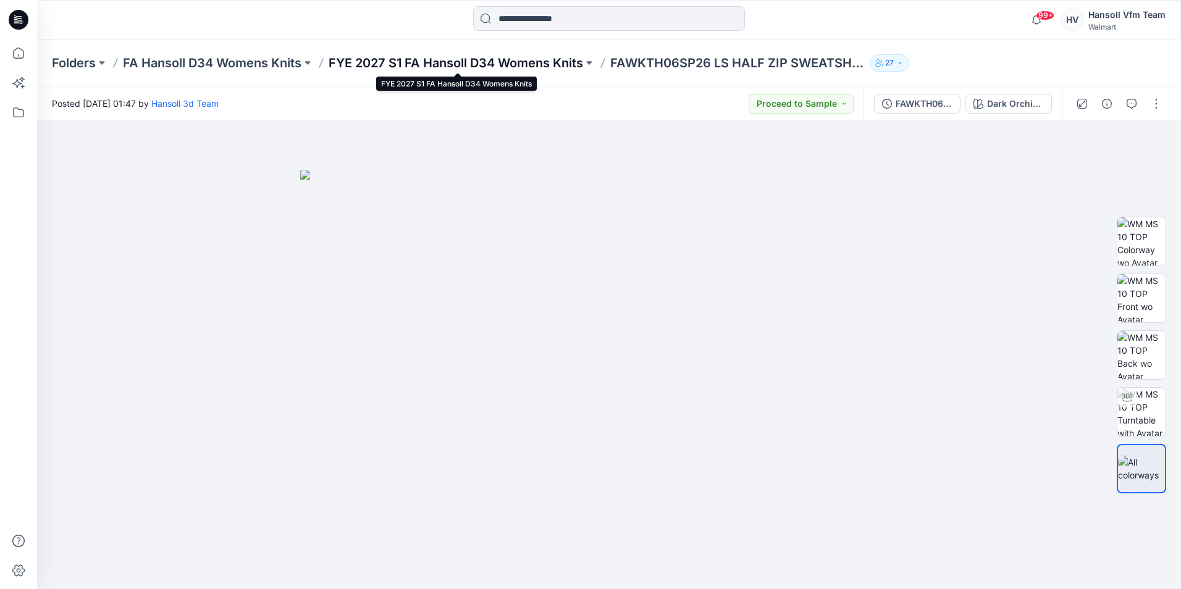
click at [455, 64] on p "FYE 2027 S1 FA Hansoll D34 Womens Knits" at bounding box center [456, 62] width 255 height 17
